Goal: Task Accomplishment & Management: Use online tool/utility

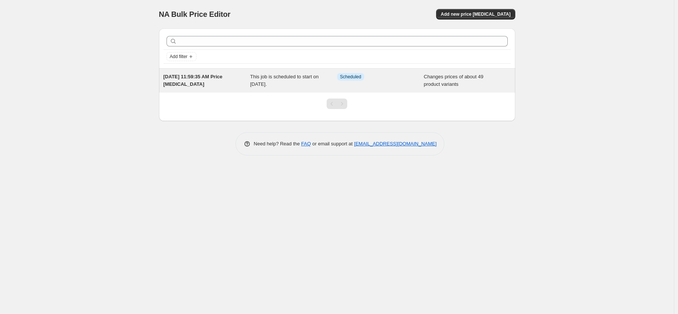
click at [213, 82] on div "[DATE] 11:59:35 AM Price [MEDICAL_DATA]" at bounding box center [206, 80] width 87 height 15
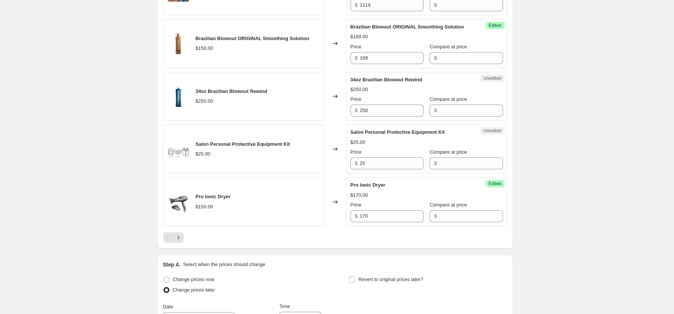
scroll to position [1123, 0]
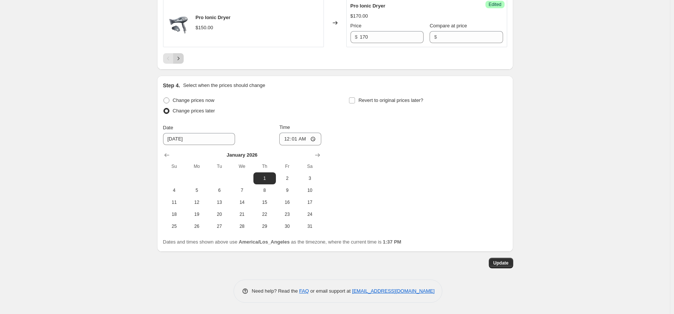
click at [180, 62] on icon "Next" at bounding box center [178, 58] width 7 height 7
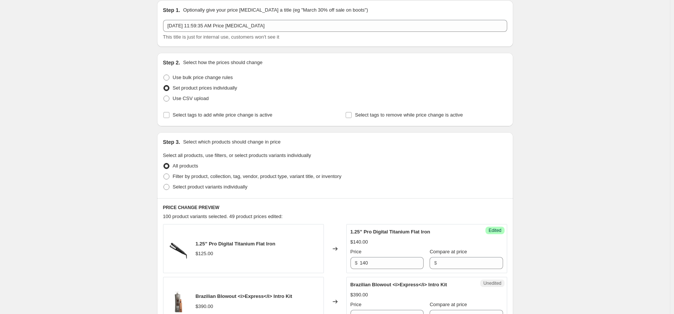
scroll to position [74, 0]
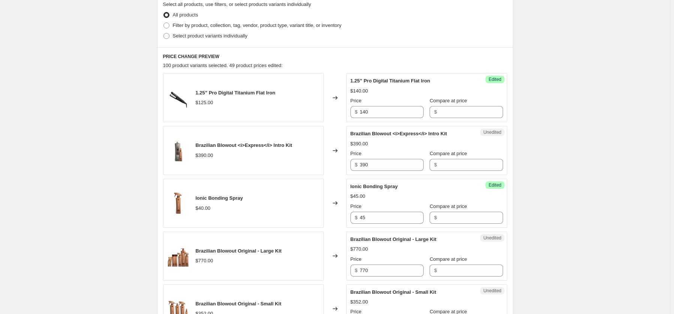
scroll to position [225, 0]
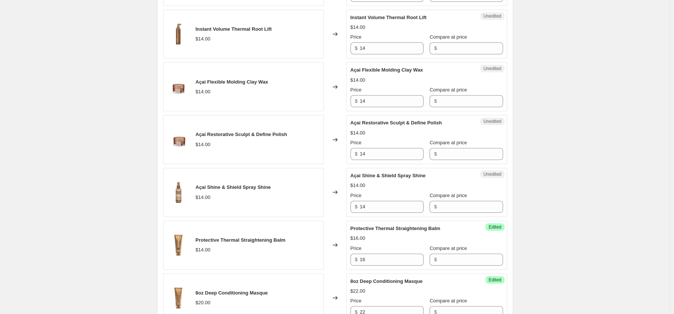
scroll to position [711, 0]
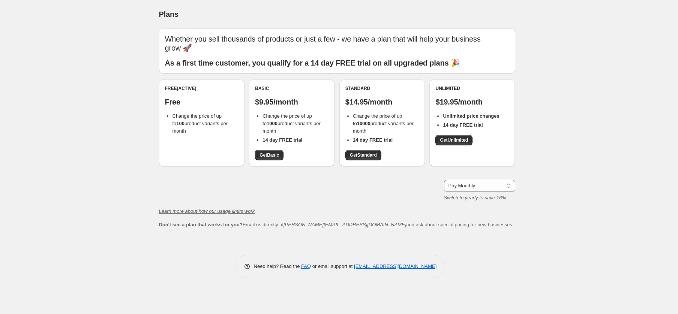
click at [46, 135] on div "Plans. This page is ready Plans Whether you sell thousands of products or just …" at bounding box center [336, 157] width 673 height 314
